Goal: Navigation & Orientation: Go to known website

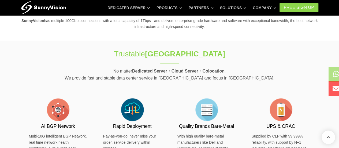
scroll to position [429, 0]
